Goal: Task Accomplishment & Management: Use online tool/utility

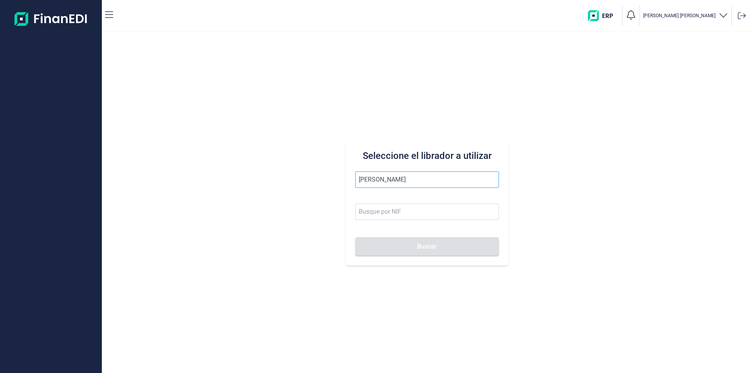
click at [361, 179] on input "[PERSON_NAME]" at bounding box center [427, 180] width 144 height 16
click at [400, 180] on input "[PERSON_NAME]" at bounding box center [427, 180] width 144 height 16
click at [403, 200] on li "[PERSON_NAME]" at bounding box center [427, 199] width 144 height 16
type input "[PERSON_NAME]"
type input "21046847F"
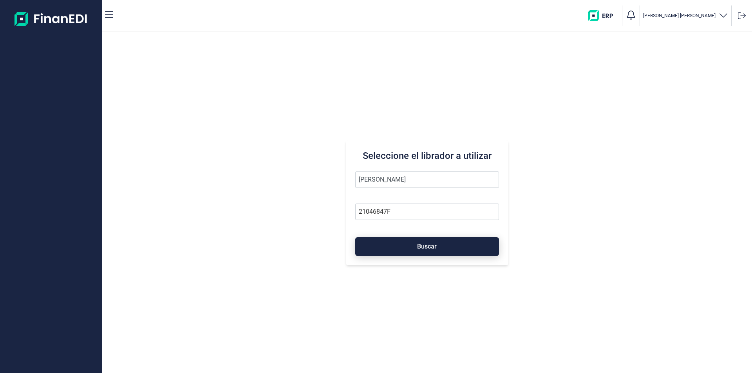
click at [420, 247] on span "Buscar" at bounding box center [427, 247] width 20 height 6
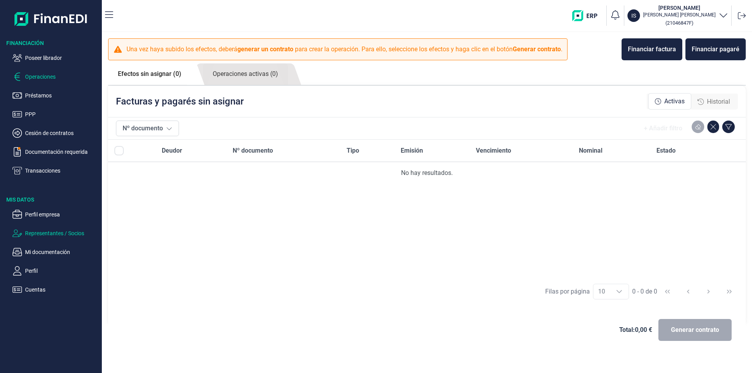
click at [51, 233] on p "Representantes / Socios" at bounding box center [62, 233] width 74 height 9
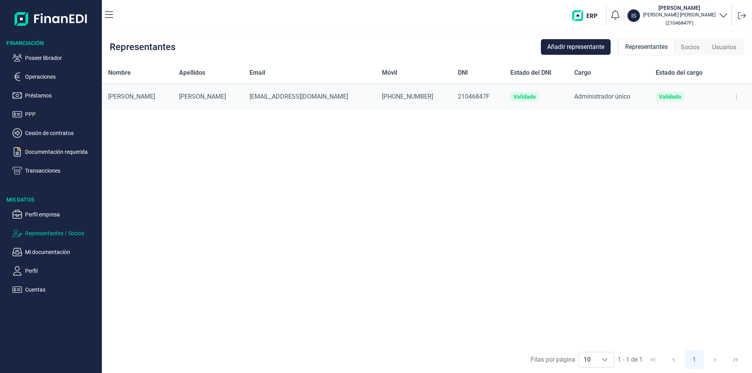
click at [692, 47] on span "Socios" at bounding box center [690, 47] width 19 height 9
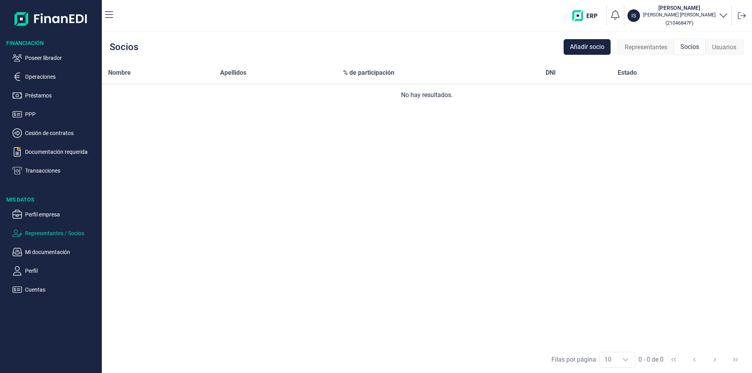
click at [662, 50] on span "Representantes" at bounding box center [646, 47] width 43 height 9
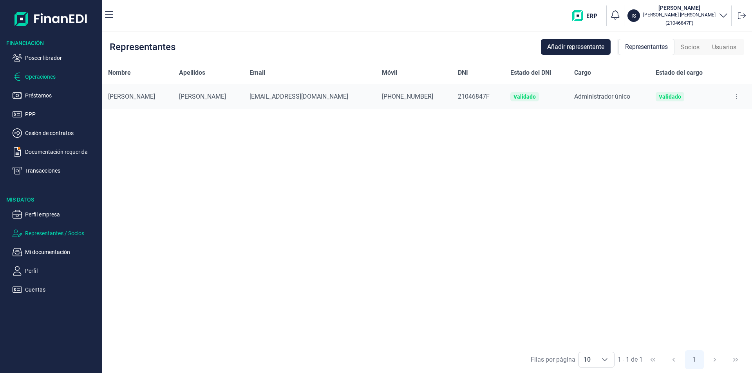
click at [34, 76] on p "Operaciones" at bounding box center [62, 76] width 74 height 9
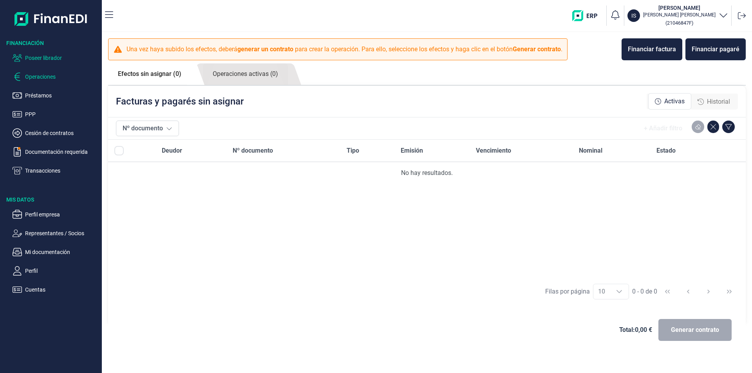
click at [49, 58] on p "Poseer librador" at bounding box center [62, 57] width 74 height 9
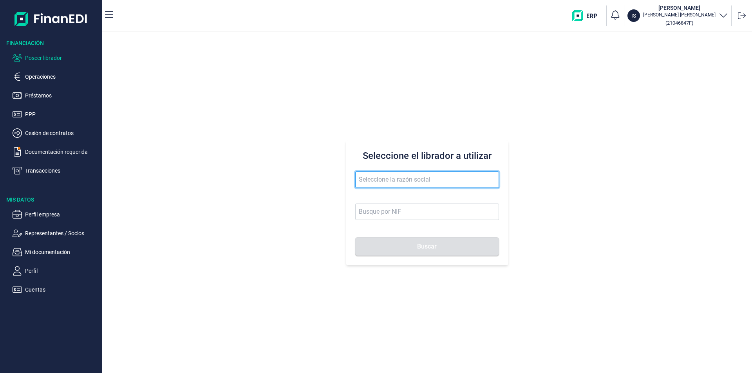
click at [368, 181] on input "text" at bounding box center [427, 180] width 144 height 16
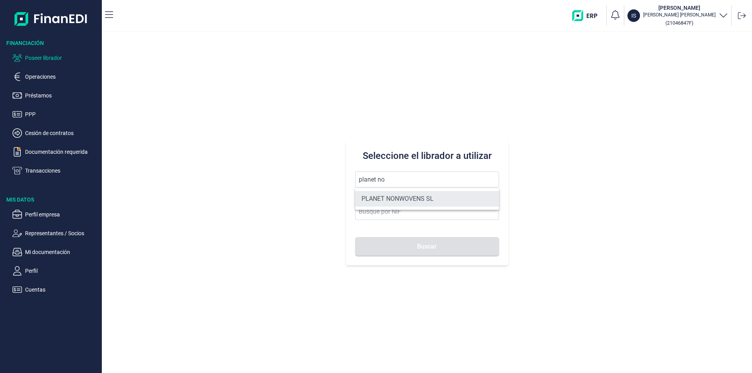
click at [392, 199] on li "PLANET NONWOVENS SL" at bounding box center [427, 199] width 144 height 16
type input "PLANET NONWOVENS SL"
type input "B72951304"
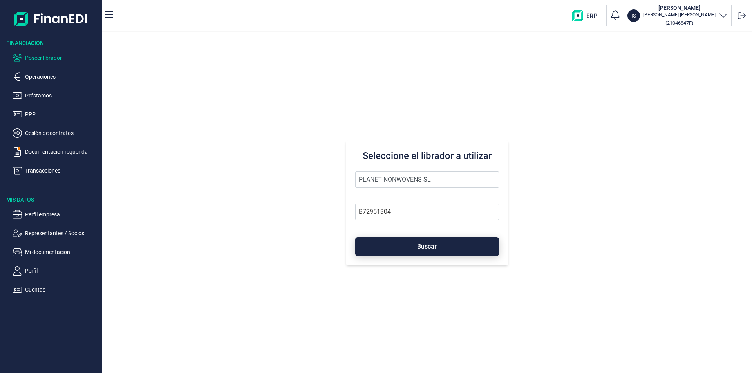
click at [435, 246] on span "Buscar" at bounding box center [427, 247] width 20 height 6
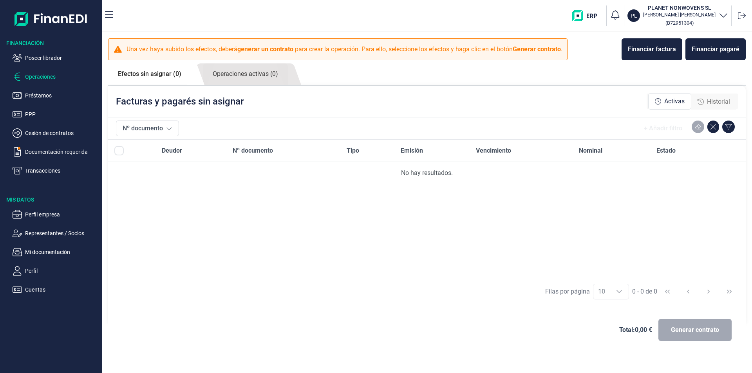
click at [721, 101] on span "Historial" at bounding box center [718, 101] width 23 height 9
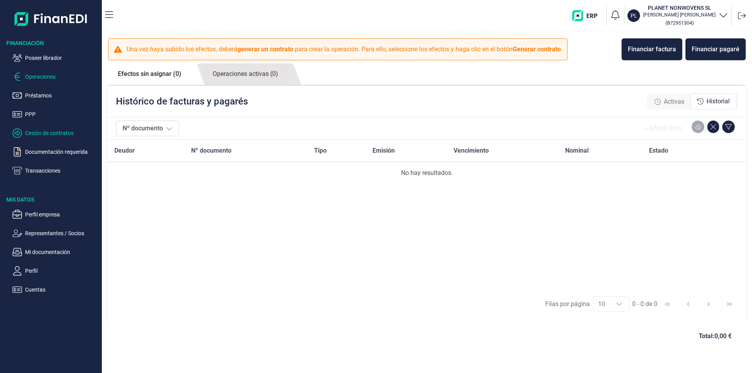
click at [42, 134] on p "Cesión de contratos" at bounding box center [62, 132] width 74 height 9
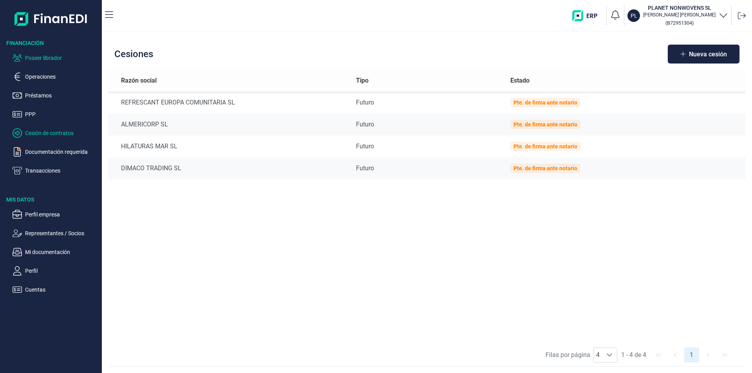
click at [45, 57] on p "Poseer librador" at bounding box center [62, 57] width 74 height 9
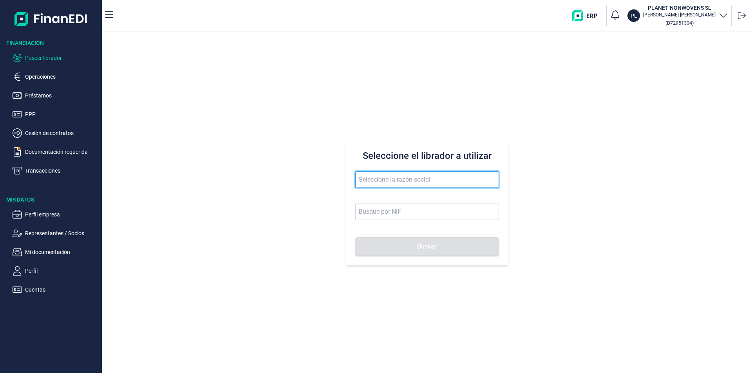
click at [379, 179] on input "text" at bounding box center [427, 180] width 144 height 16
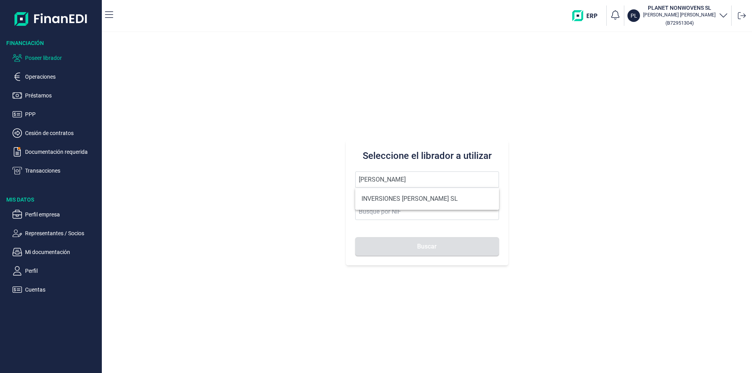
click at [403, 197] on li "INVERSIONES [PERSON_NAME] SL" at bounding box center [427, 199] width 144 height 16
type input "INVERSIONES [PERSON_NAME] SL"
type input "B09933029"
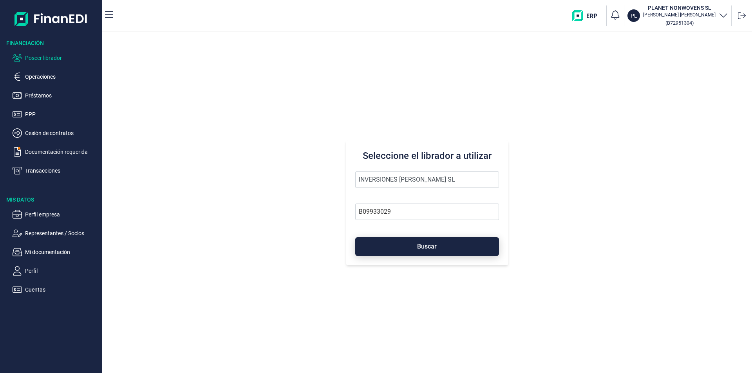
click at [408, 246] on button "Buscar" at bounding box center [427, 246] width 144 height 19
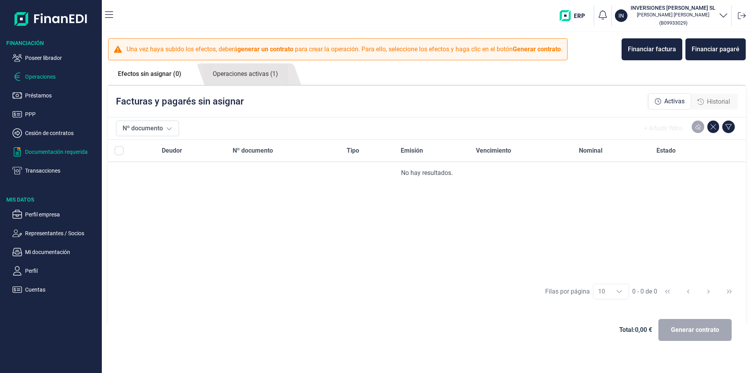
click at [56, 150] on p "Documentación requerida" at bounding box center [62, 151] width 74 height 9
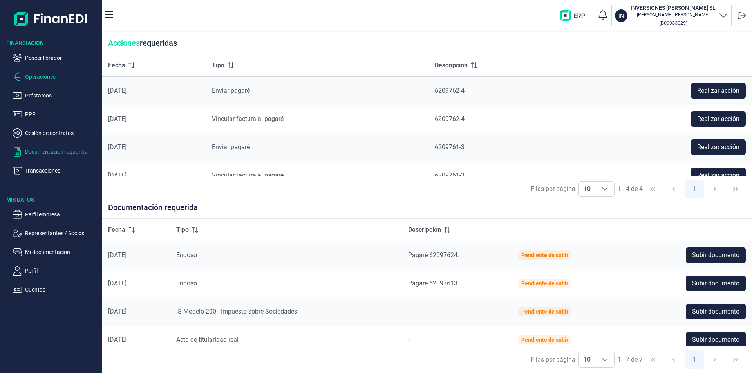
click at [40, 76] on p "Operaciones" at bounding box center [62, 76] width 74 height 9
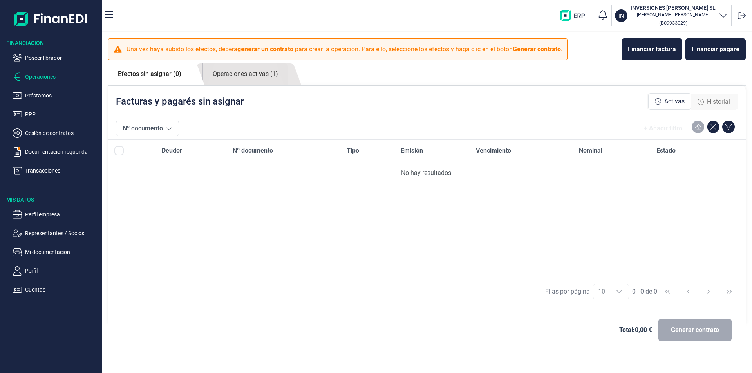
click at [262, 73] on link "Operaciones activas (1)" at bounding box center [245, 74] width 85 height 22
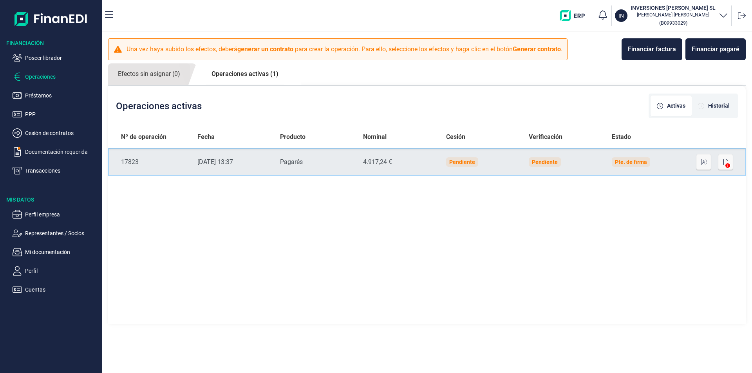
click at [686, 160] on td "Pte. de firma" at bounding box center [646, 162] width 83 height 28
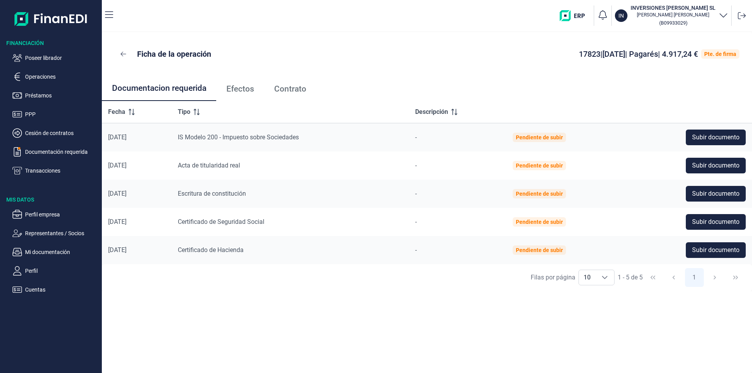
click at [241, 91] on span "Efectos" at bounding box center [240, 89] width 28 height 8
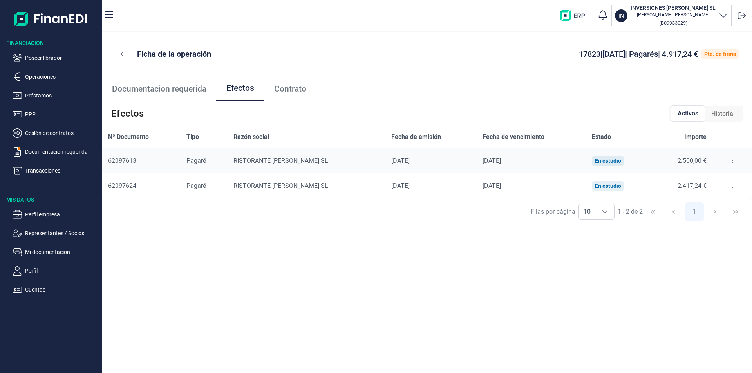
click at [731, 159] on icon at bounding box center [732, 161] width 2 height 6
click at [710, 180] on span "Detalles efecto" at bounding box center [706, 181] width 36 height 8
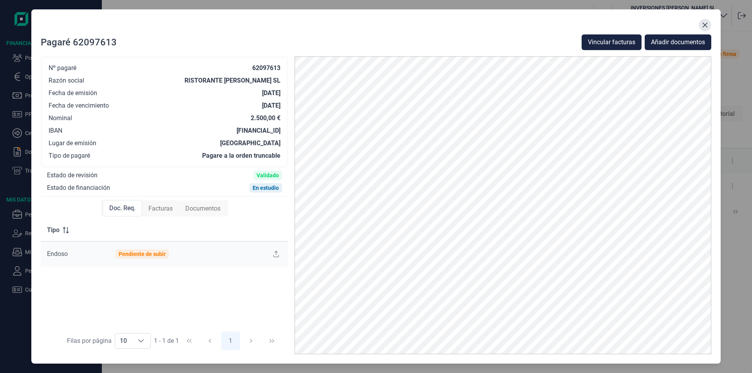
click at [702, 23] on icon "Close" at bounding box center [705, 25] width 6 height 6
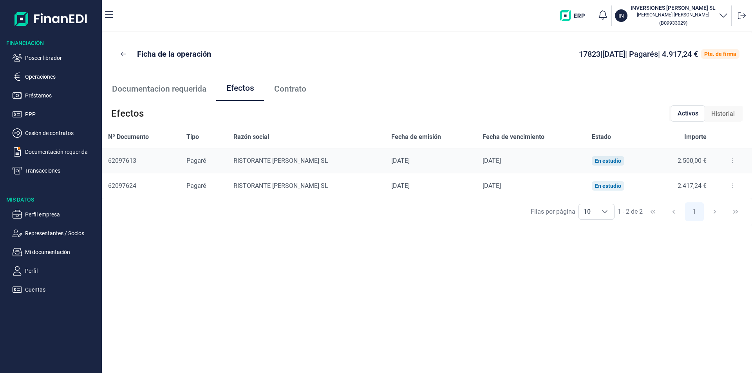
click at [560, 271] on div "Ficha de la operación 17823 | [DATE] | Pagarés | 4.917,24 € Pte. de firma Docum…" at bounding box center [427, 202] width 650 height 341
click at [55, 153] on p "Documentación requerida" at bounding box center [62, 151] width 74 height 9
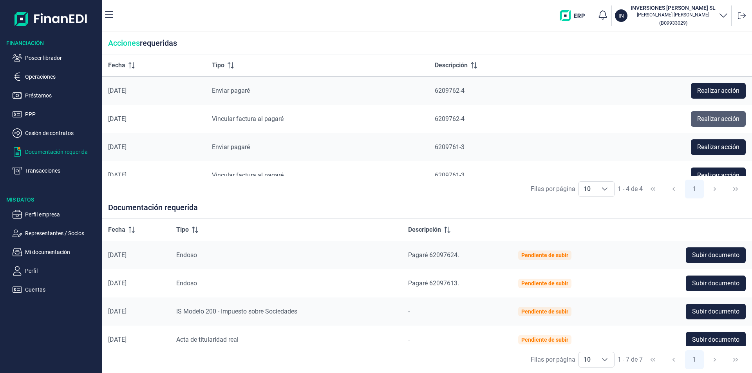
click at [703, 119] on span "Realizar acción" at bounding box center [718, 118] width 42 height 9
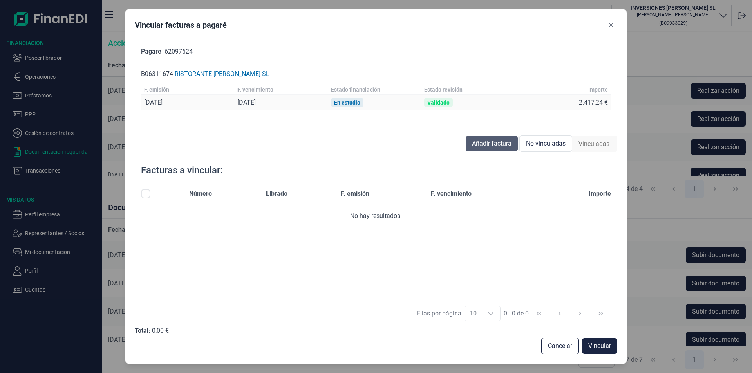
click at [480, 141] on span "Añadir factura" at bounding box center [492, 143] width 40 height 9
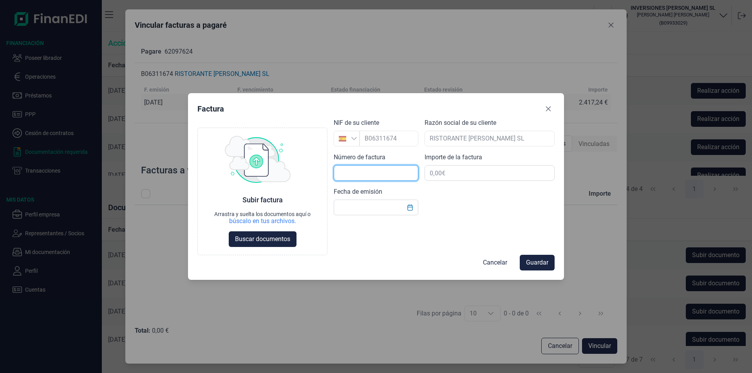
click at [351, 170] on input "text" at bounding box center [376, 173] width 85 height 16
type input "250166"
click at [344, 209] on input "text" at bounding box center [376, 208] width 85 height 16
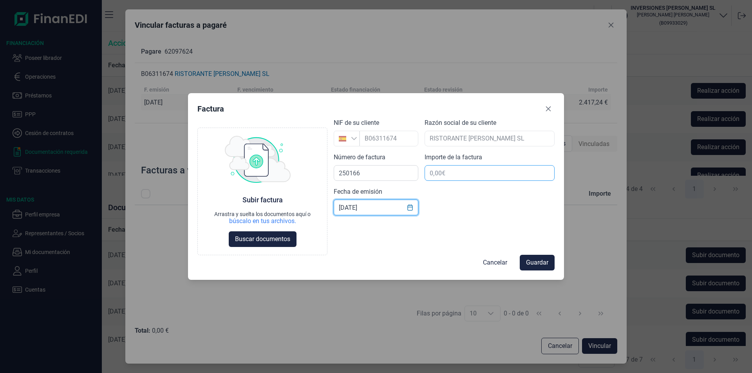
type input "[DATE]"
click at [442, 171] on input "text" at bounding box center [489, 173] width 130 height 16
click at [436, 175] on input "text" at bounding box center [489, 173] width 130 height 16
drag, startPoint x: 509, startPoint y: 173, endPoint x: 558, endPoint y: 172, distance: 48.2
click at [558, 172] on div "Factura Choose Subir factura Arrastra y suelta los documentos aquí o búscalo en…" at bounding box center [376, 186] width 376 height 187
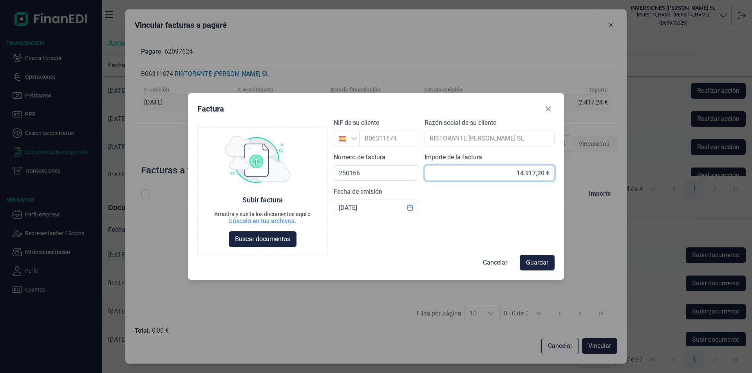
type input "14.917,24 €"
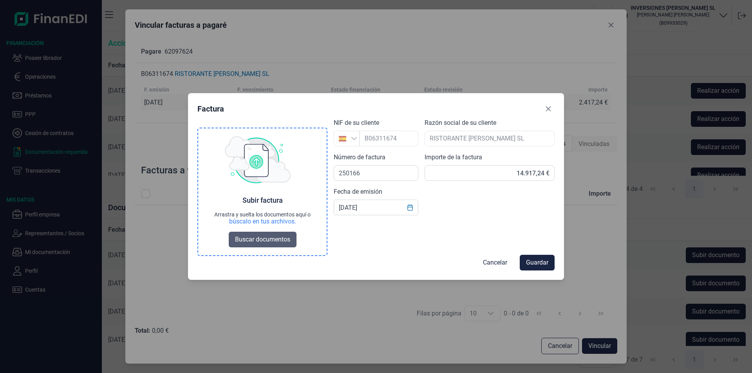
click at [277, 240] on span "Buscar documentos" at bounding box center [262, 239] width 55 height 9
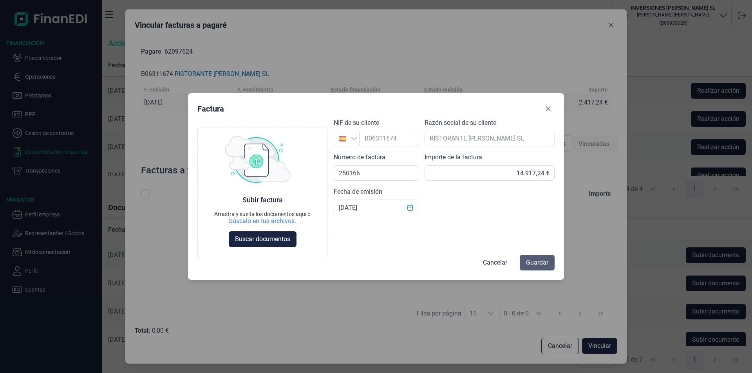
click at [529, 263] on span "Guardar" at bounding box center [537, 262] width 22 height 9
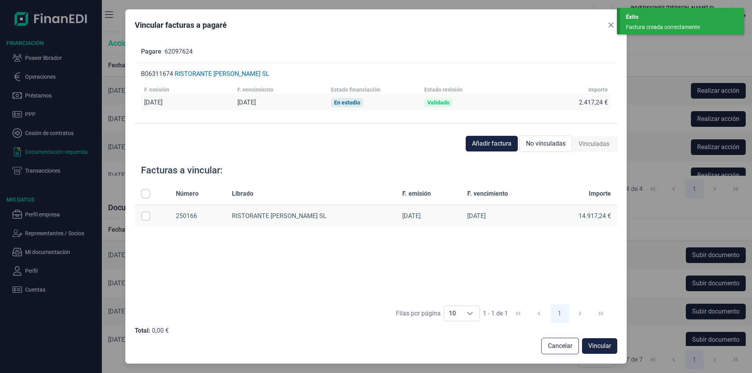
click at [145, 218] on input "Row Selected null" at bounding box center [145, 215] width 9 height 9
checkbox input "true"
click at [598, 346] on span "Vincular" at bounding box center [599, 345] width 23 height 9
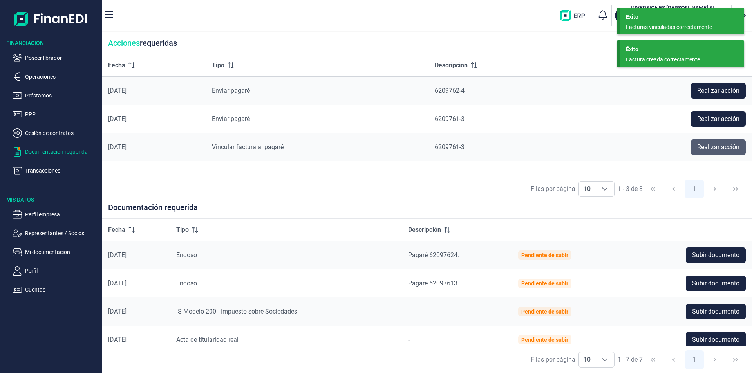
click at [708, 148] on span "Realizar acción" at bounding box center [718, 147] width 42 height 9
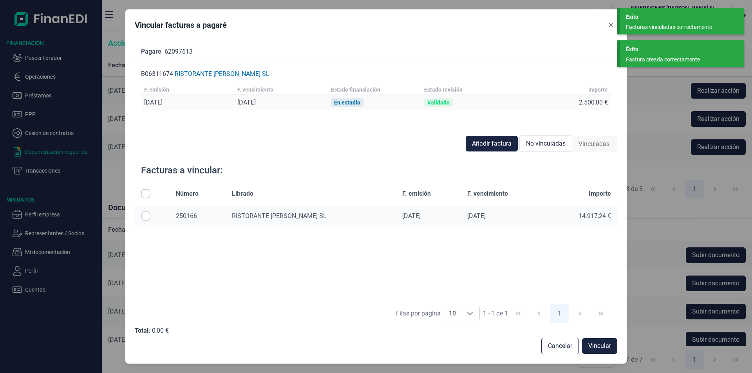
click at [147, 216] on input "Row Selected null" at bounding box center [145, 215] width 9 height 9
checkbox input "true"
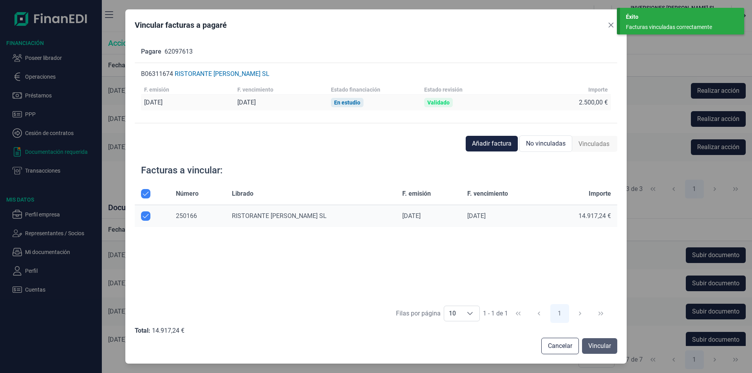
click at [607, 347] on span "Vincular" at bounding box center [599, 345] width 23 height 9
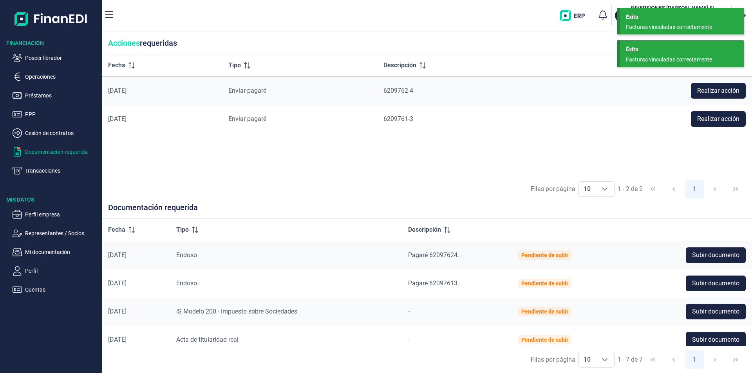
click at [655, 54] on div "Éxito Facturas vinculadas correctamente" at bounding box center [682, 53] width 124 height 27
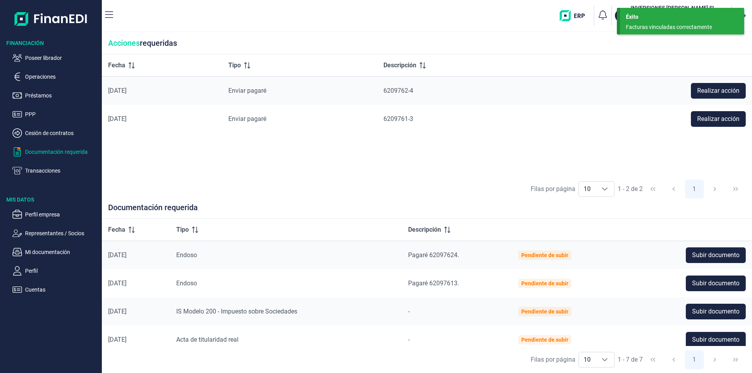
click at [650, 23] on div "Facturas vinculadas correctamente" at bounding box center [679, 27] width 107 height 8
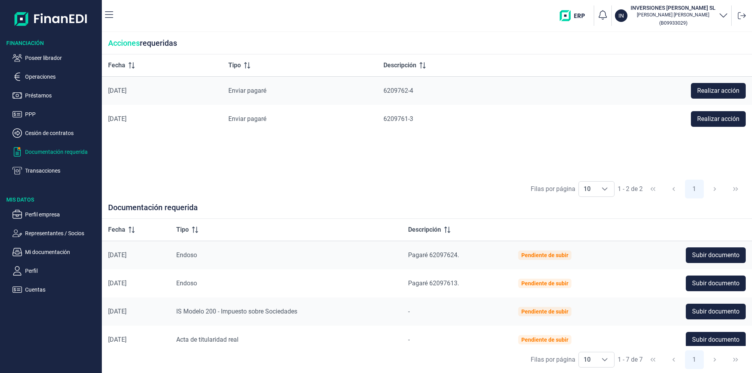
click at [441, 142] on div "Fecha Tipo Descripción [DATE] Enviar pagaré 6209762-4 Realizar acción [DATE] En…" at bounding box center [427, 114] width 650 height 121
click at [57, 59] on p "Poseer librador" at bounding box center [62, 57] width 74 height 9
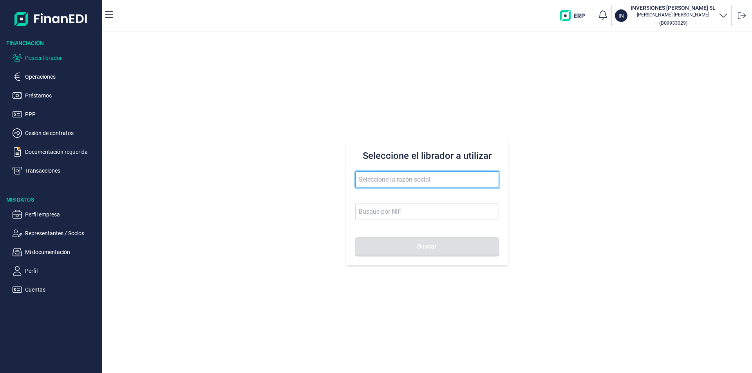
click at [399, 178] on input "text" at bounding box center [427, 180] width 144 height 16
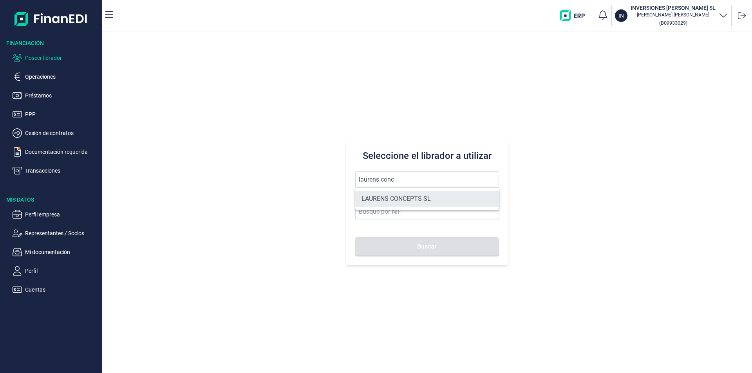
click at [407, 198] on li "LAURENS CONCEPTS SL" at bounding box center [427, 199] width 144 height 16
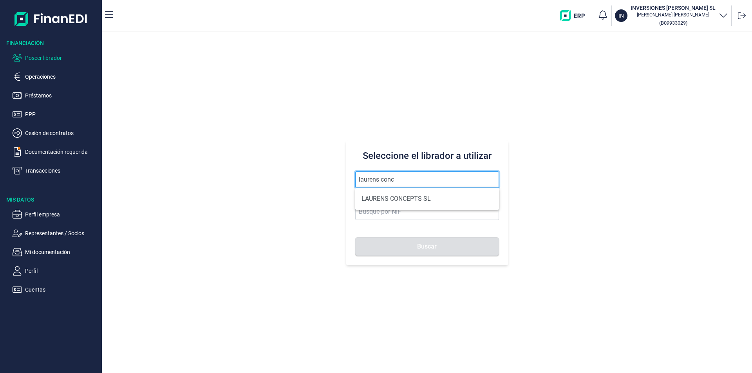
type input "LAURENS CONCEPTS SL"
type input "B66109042"
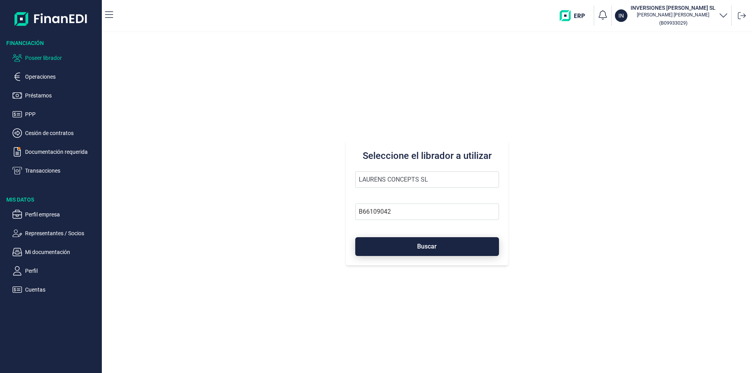
click at [413, 246] on button "Buscar" at bounding box center [427, 246] width 144 height 19
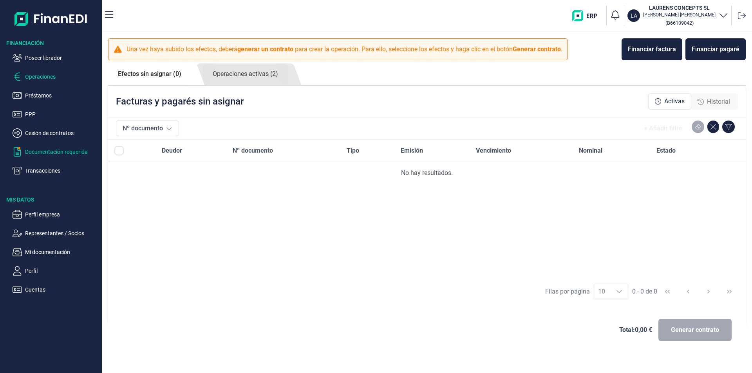
click at [56, 155] on p "Documentación requerida" at bounding box center [62, 151] width 74 height 9
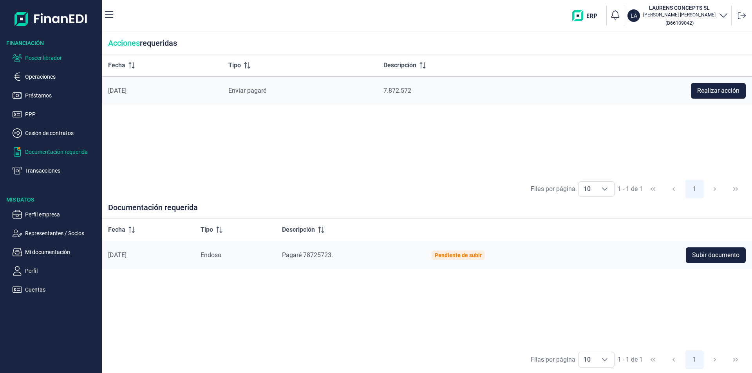
click at [47, 57] on p "Poseer librador" at bounding box center [62, 57] width 74 height 9
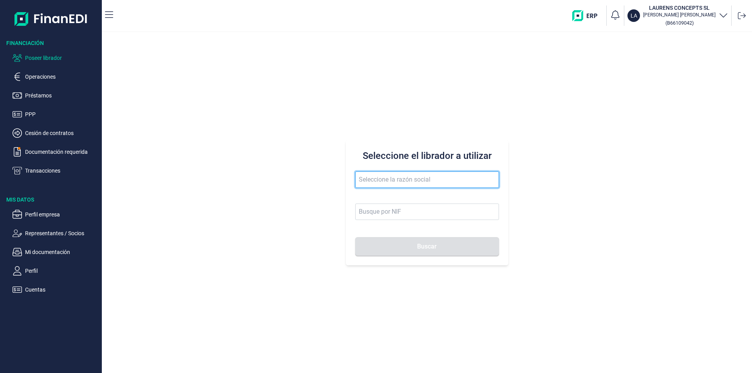
click at [379, 181] on input "text" at bounding box center [427, 180] width 144 height 16
drag, startPoint x: 404, startPoint y: 178, endPoint x: 356, endPoint y: 175, distance: 47.9
click at [356, 175] on input "[PERSON_NAME]" at bounding box center [427, 180] width 144 height 16
type input "braojos"
drag, startPoint x: 405, startPoint y: 179, endPoint x: 343, endPoint y: 175, distance: 62.8
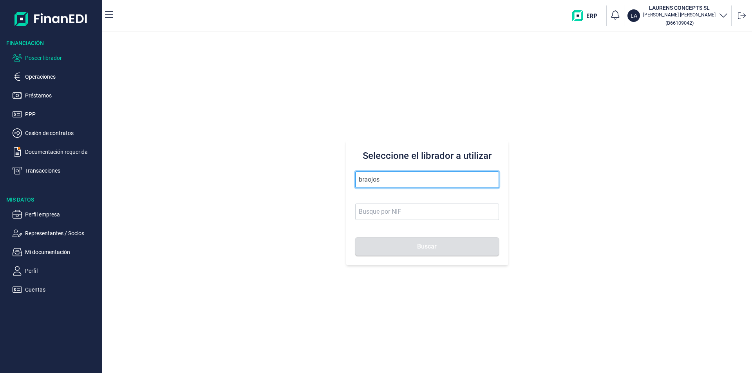
click at [343, 175] on div "Seleccione el librador a utilizar braojos Buscar" at bounding box center [427, 202] width 650 height 341
click at [361, 178] on input "text" at bounding box center [427, 180] width 144 height 16
type input "montecart trans"
drag, startPoint x: 419, startPoint y: 179, endPoint x: 350, endPoint y: 179, distance: 68.5
click at [350, 179] on div "Seleccione el librador a utilizar montecart trans Buscar" at bounding box center [427, 202] width 162 height 125
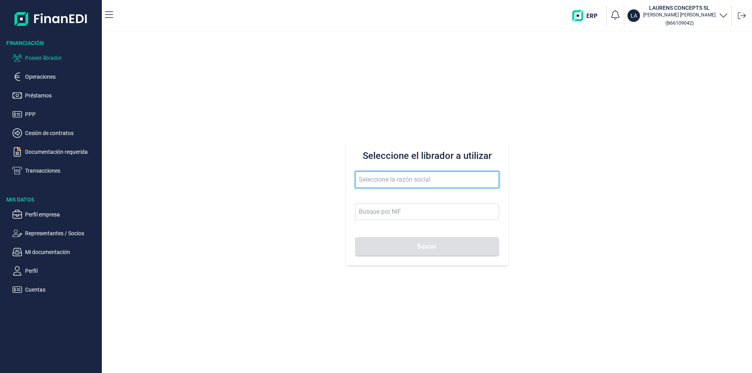
click at [363, 177] on input "text" at bounding box center [427, 180] width 144 height 16
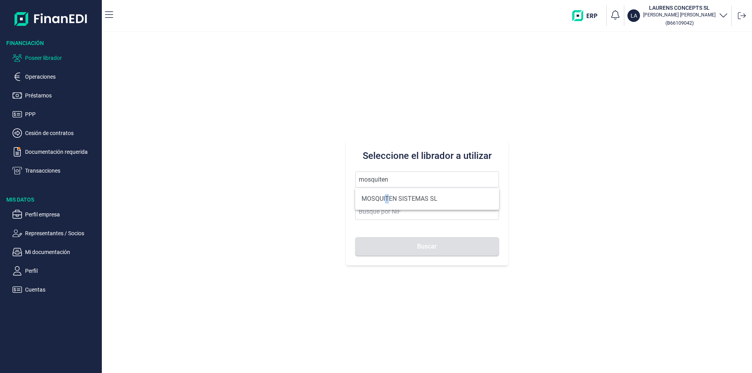
drag, startPoint x: 386, startPoint y: 196, endPoint x: 391, endPoint y: 207, distance: 11.8
click at [387, 196] on li "MOSQUITEN SISTEMAS SL" at bounding box center [427, 199] width 144 height 16
type input "MOSQUITEN SISTEMAS SL"
type input "B90198250"
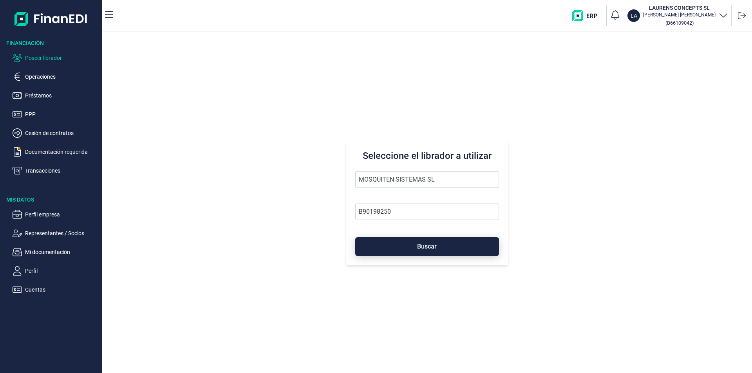
click at [394, 244] on button "Buscar" at bounding box center [427, 246] width 144 height 19
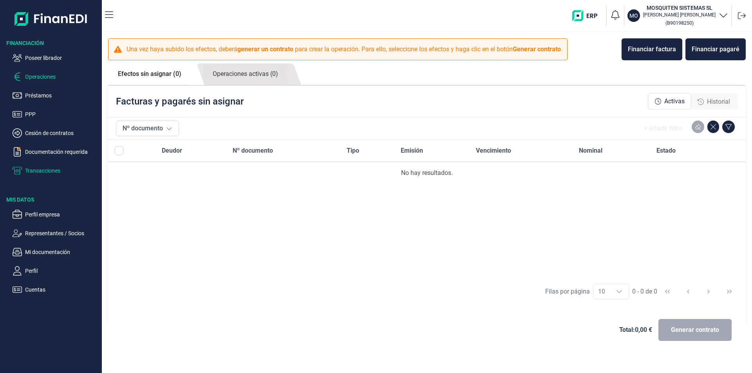
click at [52, 170] on p "Transacciones" at bounding box center [62, 170] width 74 height 9
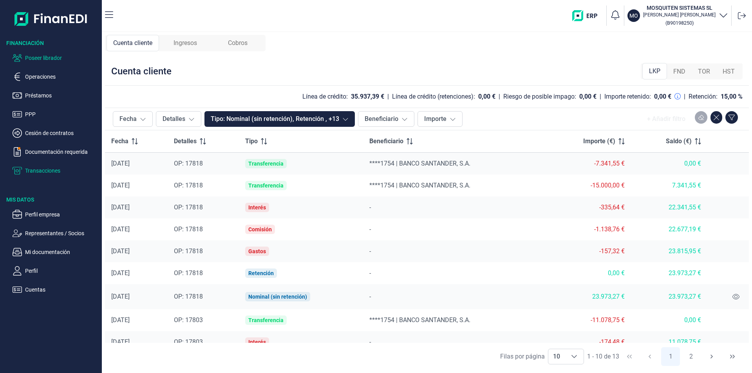
click at [35, 60] on p "Poseer librador" at bounding box center [62, 57] width 74 height 9
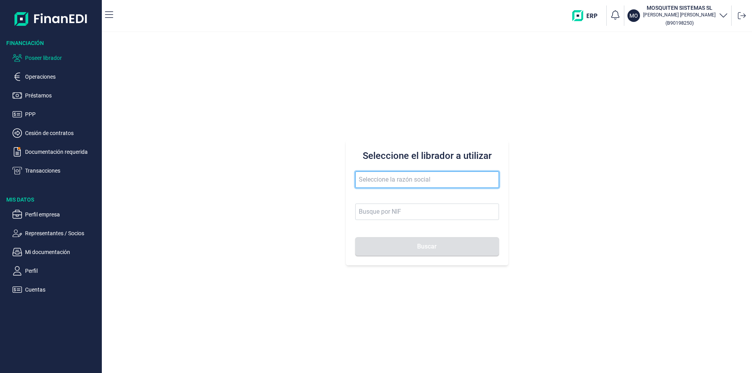
click at [365, 180] on input "text" at bounding box center [427, 180] width 144 height 16
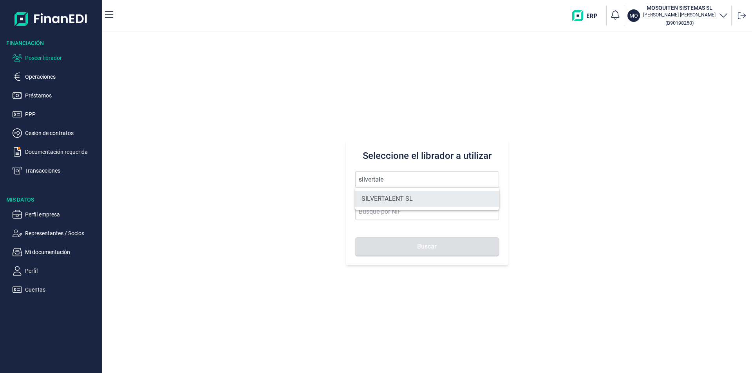
click at [379, 197] on li "SILVERTALENT SL" at bounding box center [427, 199] width 144 height 16
type input "SILVERTALENT SL"
type input "B88347281"
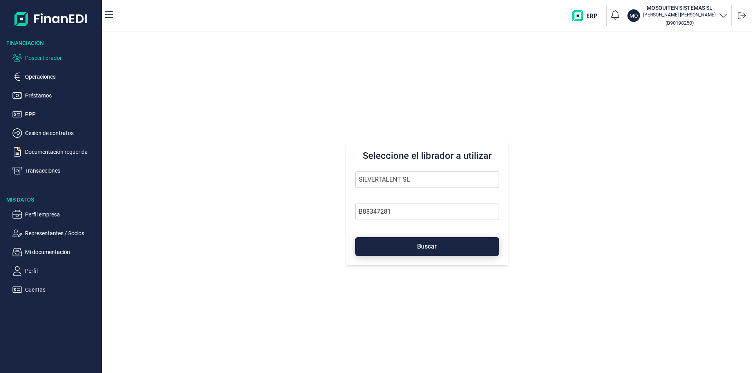
click at [399, 250] on button "Buscar" at bounding box center [427, 246] width 144 height 19
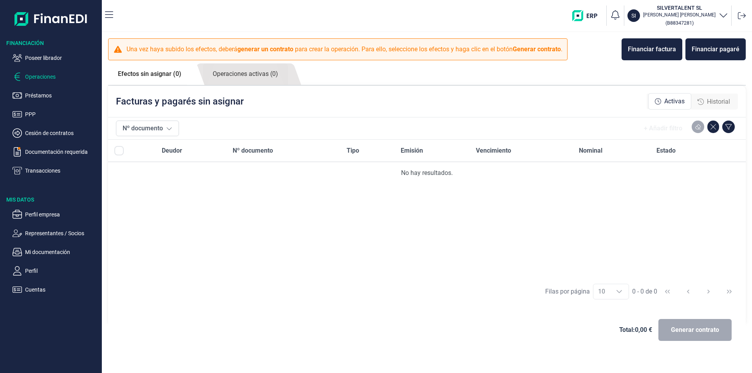
click at [711, 98] on span "Historial" at bounding box center [718, 101] width 23 height 9
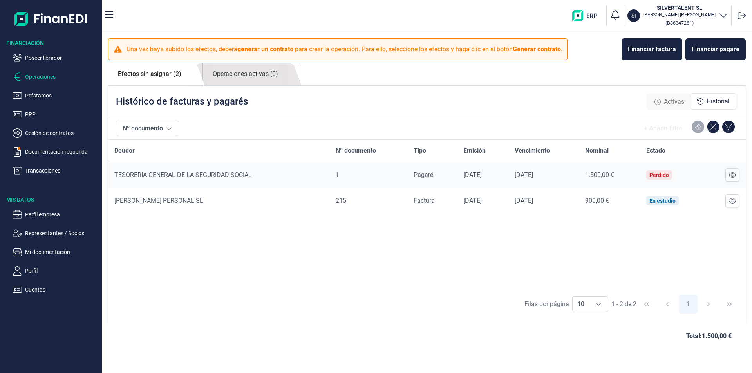
click at [258, 78] on link "Operaciones activas (0)" at bounding box center [245, 74] width 85 height 22
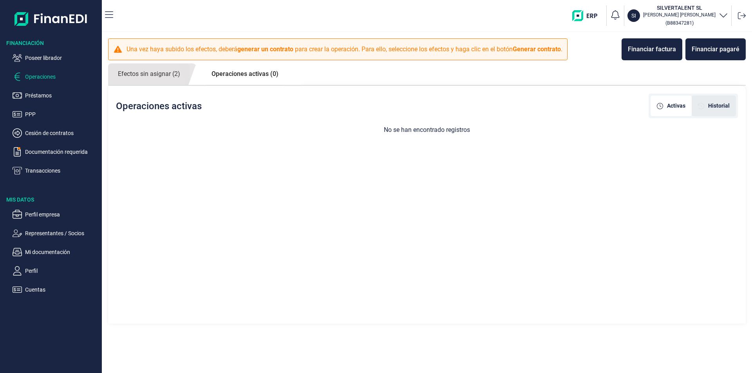
click at [711, 106] on span "Historial" at bounding box center [719, 106] width 22 height 8
click at [232, 70] on link "Operaciones activas (0)" at bounding box center [245, 73] width 87 height 21
click at [682, 108] on span "Activas" at bounding box center [676, 106] width 18 height 8
click at [711, 104] on span "Historial" at bounding box center [719, 106] width 22 height 8
click at [248, 68] on link "Operaciones activas (0)" at bounding box center [245, 73] width 87 height 21
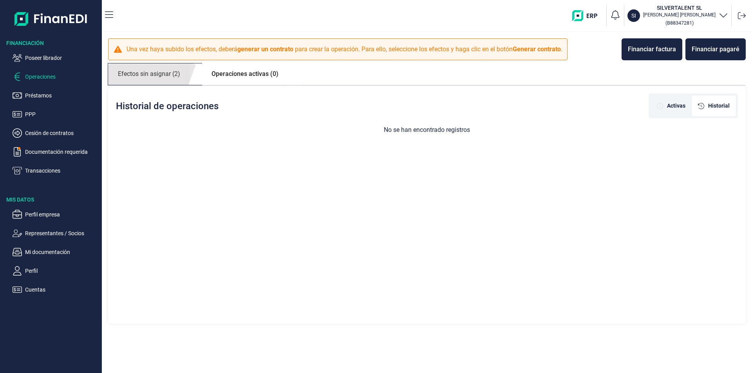
click at [152, 73] on link "Efectos sin asignar (2)" at bounding box center [149, 74] width 82 height 22
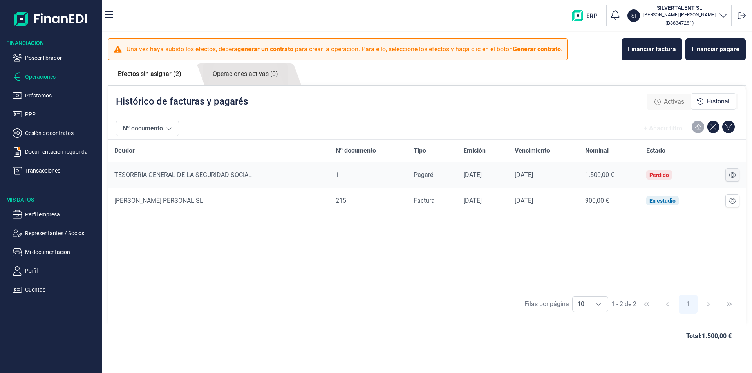
click at [730, 173] on icon at bounding box center [732, 174] width 7 height 5
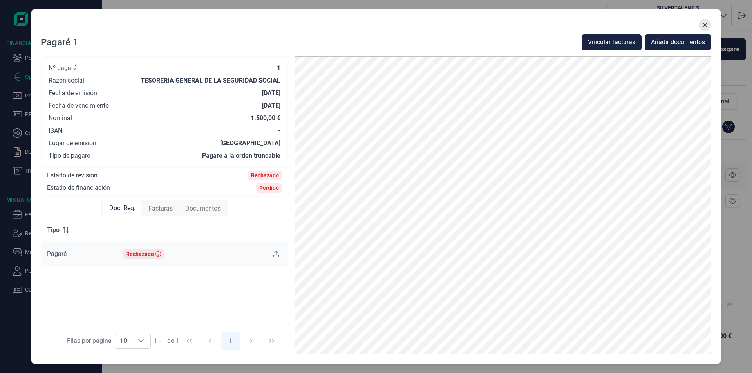
click at [704, 23] on icon "Close" at bounding box center [705, 25] width 6 height 6
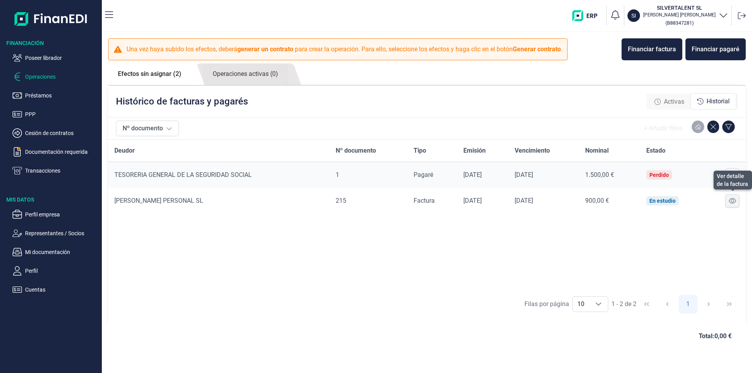
click at [733, 200] on icon at bounding box center [732, 201] width 7 height 6
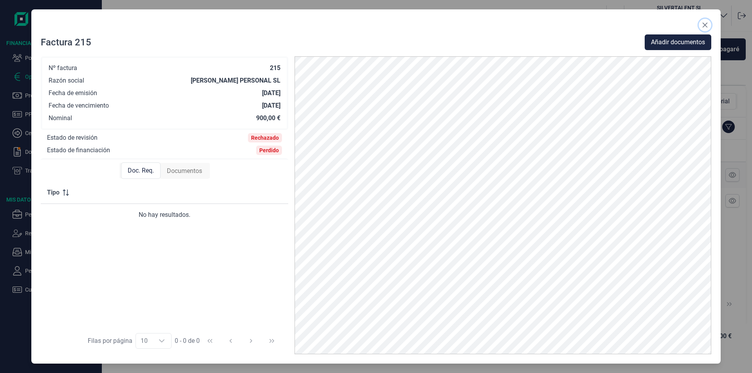
click at [704, 25] on icon "Close" at bounding box center [704, 25] width 5 height 5
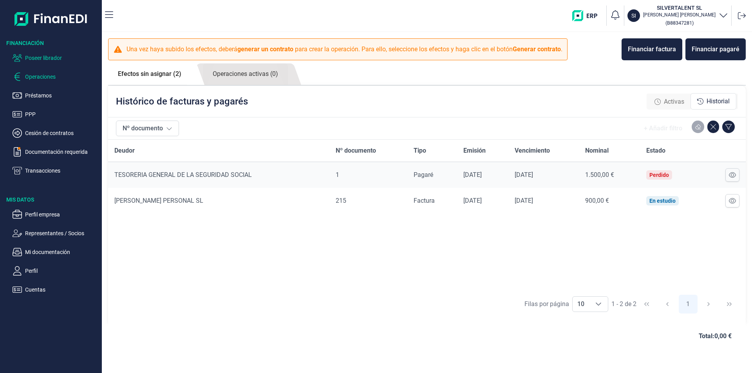
drag, startPoint x: 45, startPoint y: 56, endPoint x: 67, endPoint y: 69, distance: 24.7
click at [45, 57] on p "Poseer librador" at bounding box center [62, 57] width 74 height 9
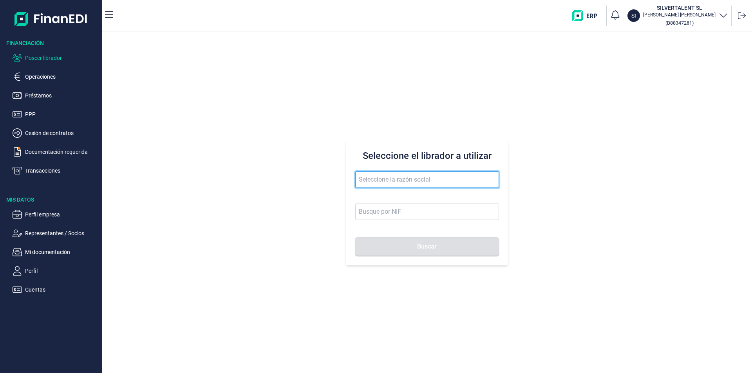
click at [366, 179] on input "text" at bounding box center [427, 180] width 144 height 16
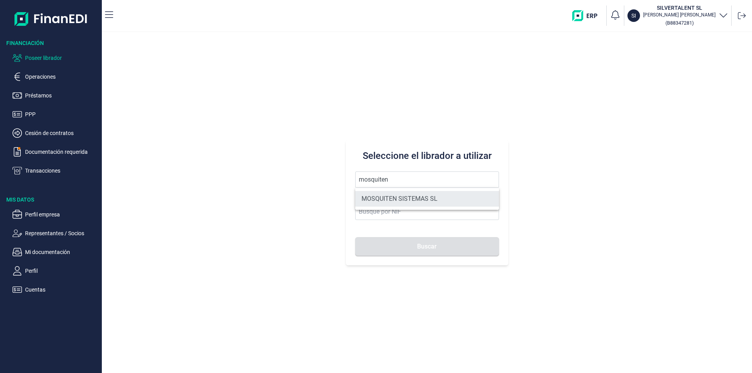
click at [395, 195] on li "MOSQUITEN SISTEMAS SL" at bounding box center [427, 199] width 144 height 16
type input "MOSQUITEN SISTEMAS SL"
type input "B90198250"
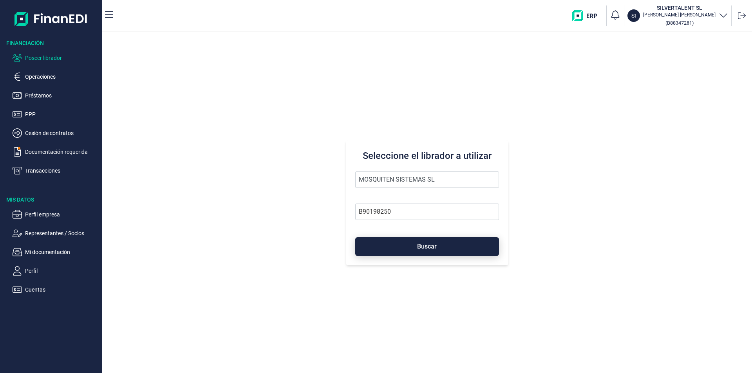
click at [400, 242] on button "Buscar" at bounding box center [427, 246] width 144 height 19
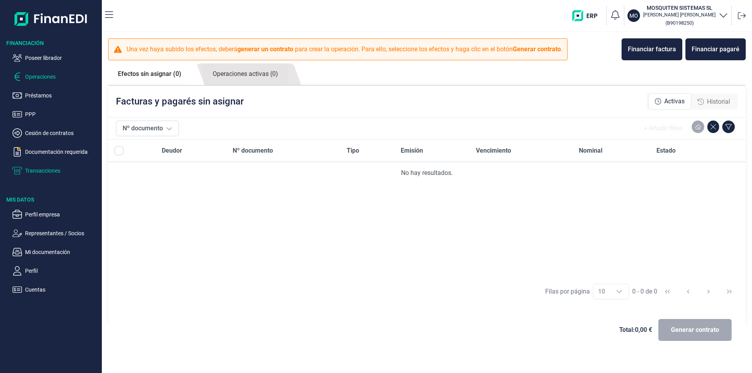
click at [36, 170] on p "Transacciones" at bounding box center [62, 170] width 74 height 9
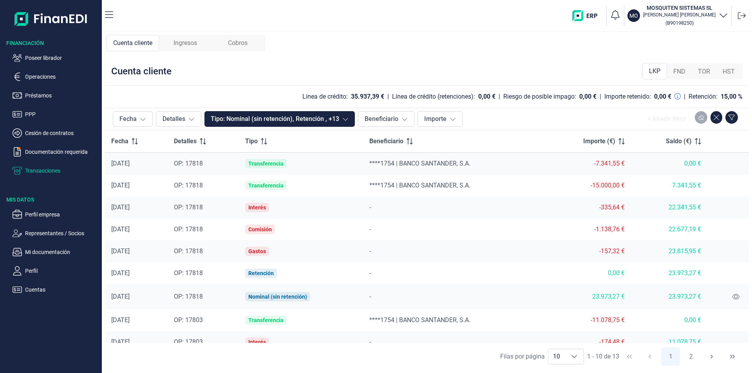
click at [196, 43] on span "Ingresos" at bounding box center [184, 42] width 23 height 9
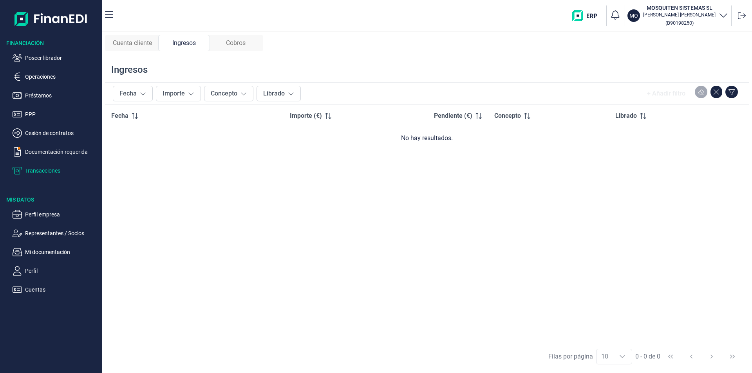
click at [238, 41] on span "Cobros" at bounding box center [236, 42] width 20 height 9
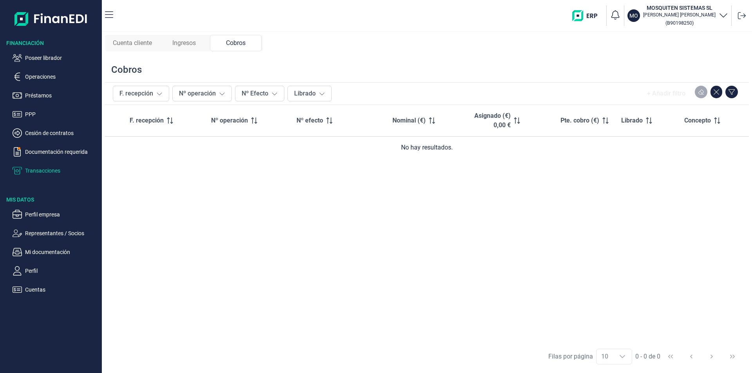
click at [183, 44] on span "Ingresos" at bounding box center [183, 42] width 23 height 9
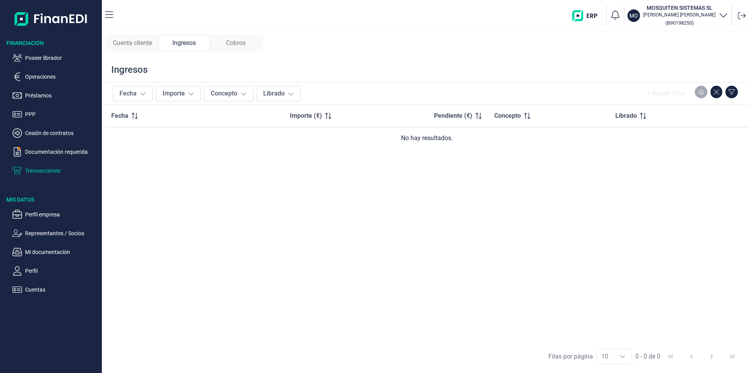
click at [134, 44] on span "Cuenta cliente" at bounding box center [132, 42] width 39 height 9
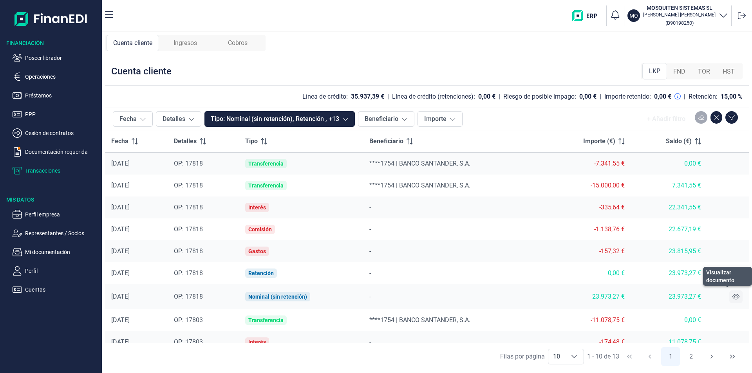
click at [734, 296] on icon at bounding box center [735, 296] width 7 height 5
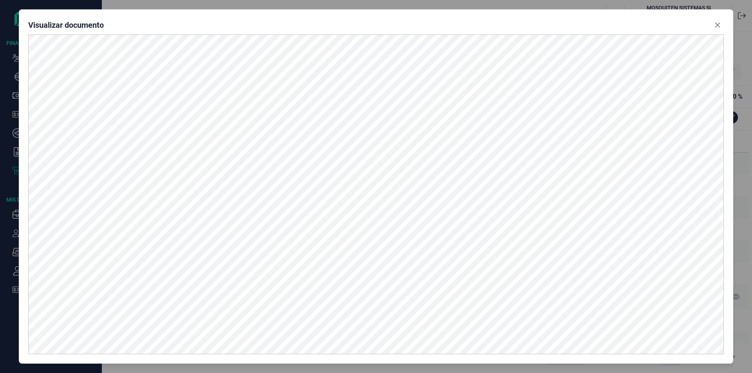
click at [718, 25] on icon "Close" at bounding box center [717, 25] width 6 height 6
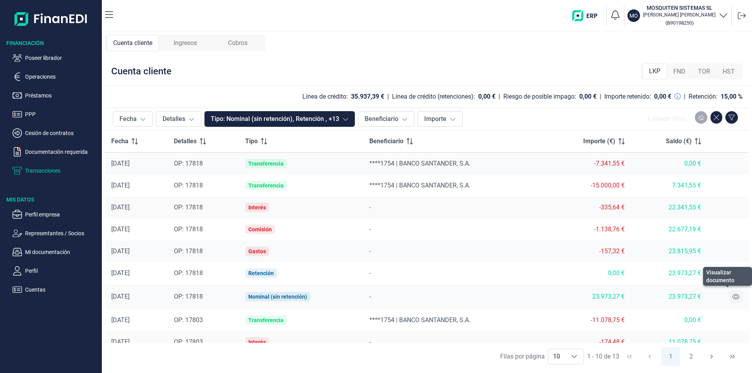
click at [734, 298] on icon at bounding box center [735, 297] width 7 height 6
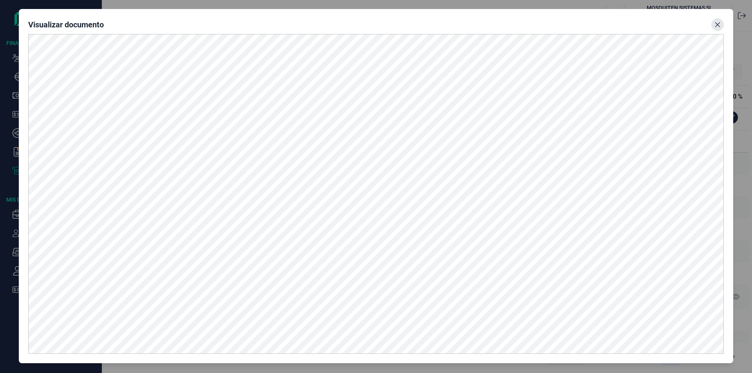
click at [716, 26] on icon "Close" at bounding box center [717, 24] width 5 height 5
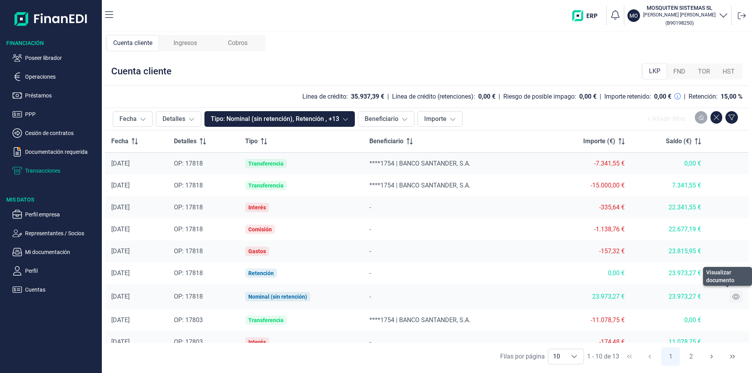
click at [732, 297] on icon at bounding box center [735, 297] width 7 height 6
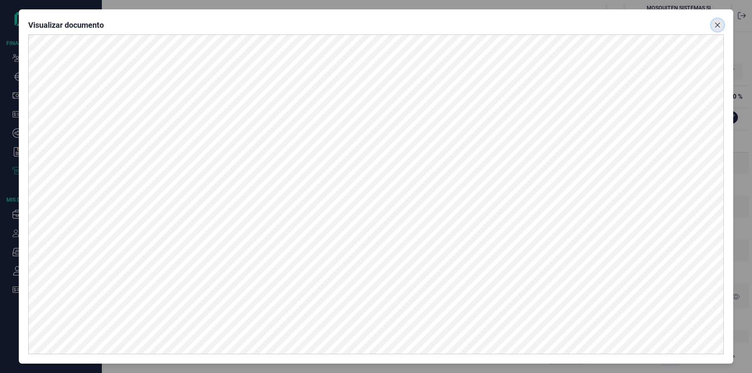
click at [718, 25] on icon "Close" at bounding box center [717, 25] width 5 height 5
